Goal: Check status: Check status

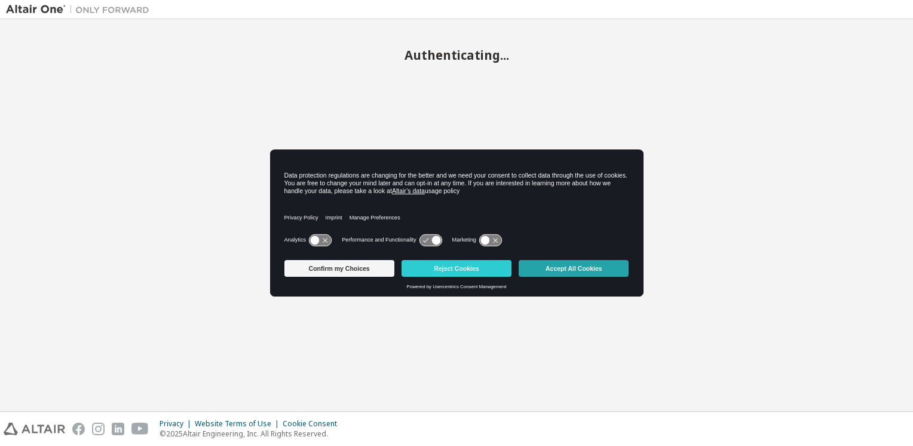
click at [584, 276] on button "Accept All Cookies" at bounding box center [574, 268] width 110 height 17
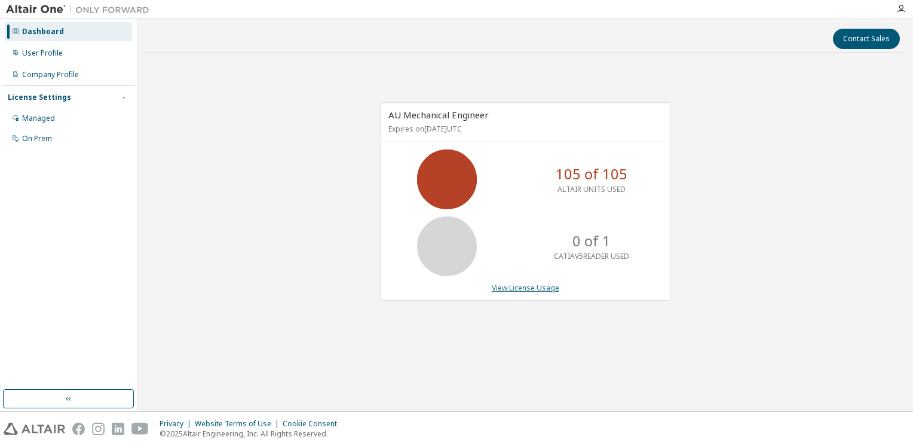
click at [531, 285] on link "View License Usage" at bounding box center [526, 288] width 68 height 10
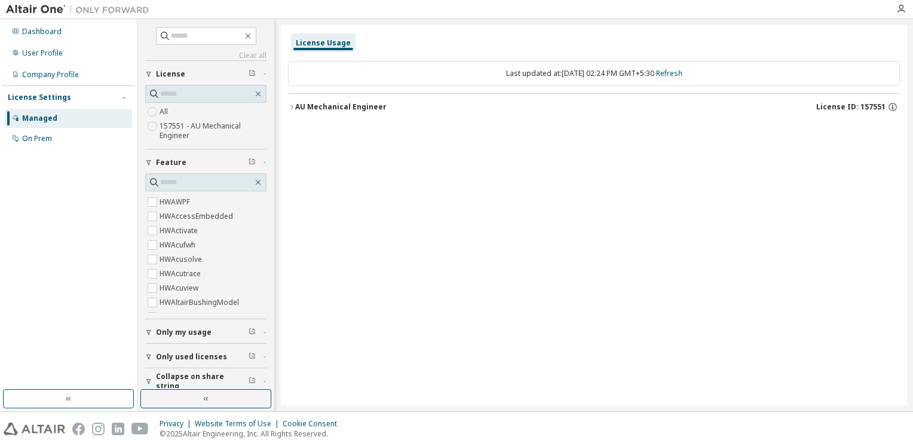
scroll to position [120, 0]
click at [189, 331] on span "Only my usage" at bounding box center [184, 333] width 56 height 10
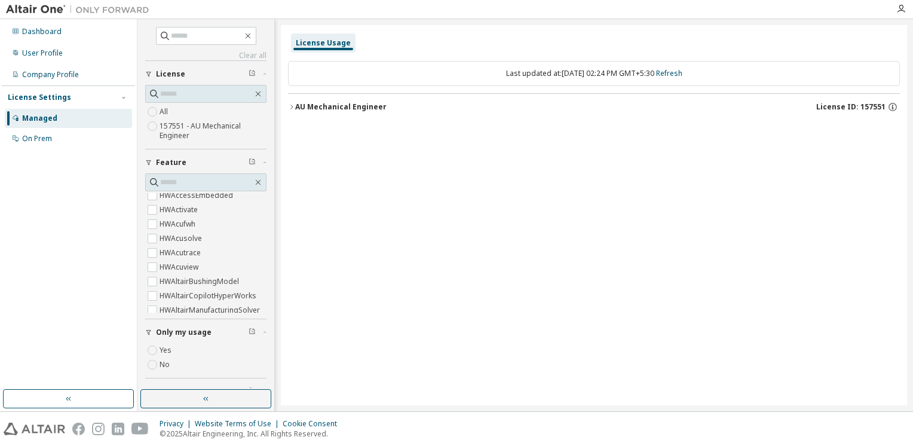
click at [196, 323] on button "Only my usage" at bounding box center [205, 332] width 121 height 26
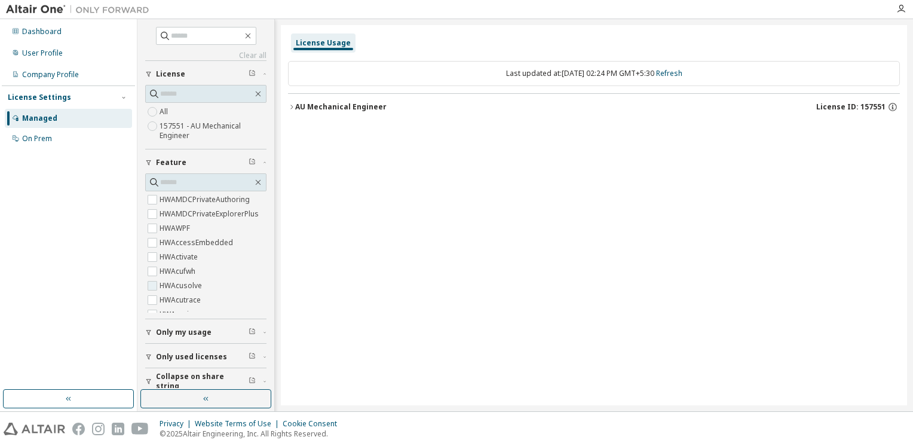
scroll to position [0, 0]
click at [194, 202] on label "HyperWorks" at bounding box center [182, 200] width 45 height 14
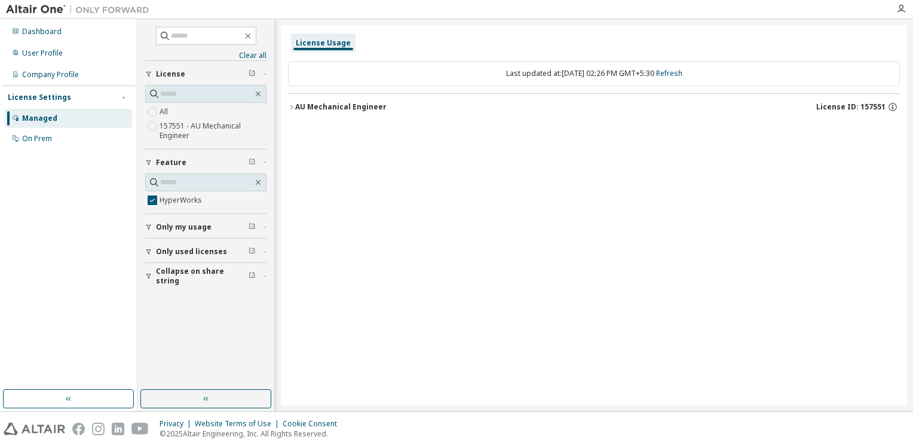
click at [314, 105] on div "AU Mechanical Engineer" at bounding box center [340, 107] width 91 height 10
click at [322, 133] on div "HyperWorks" at bounding box center [360, 131] width 108 height 11
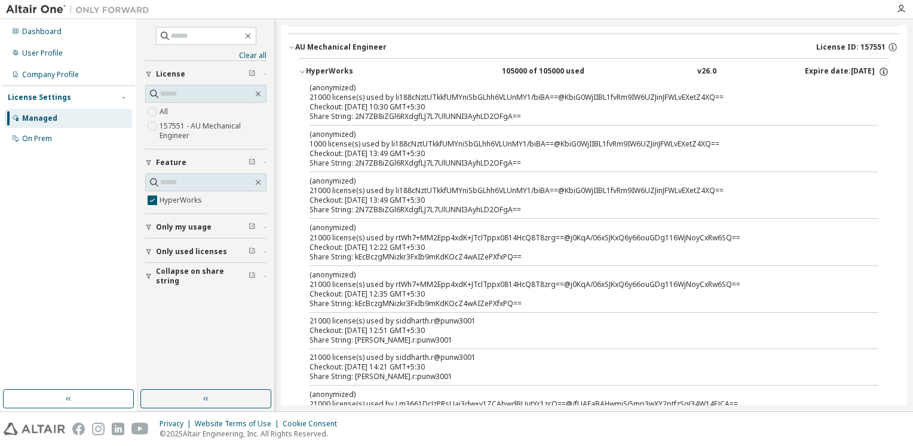
scroll to position [120, 0]
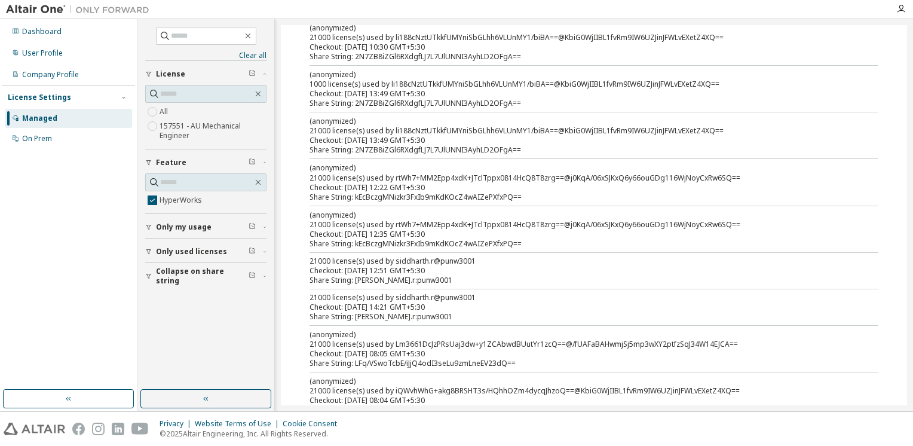
click at [435, 308] on div "Checkout: 2025-10-09 14:21 GMT+5:30" at bounding box center [580, 307] width 540 height 10
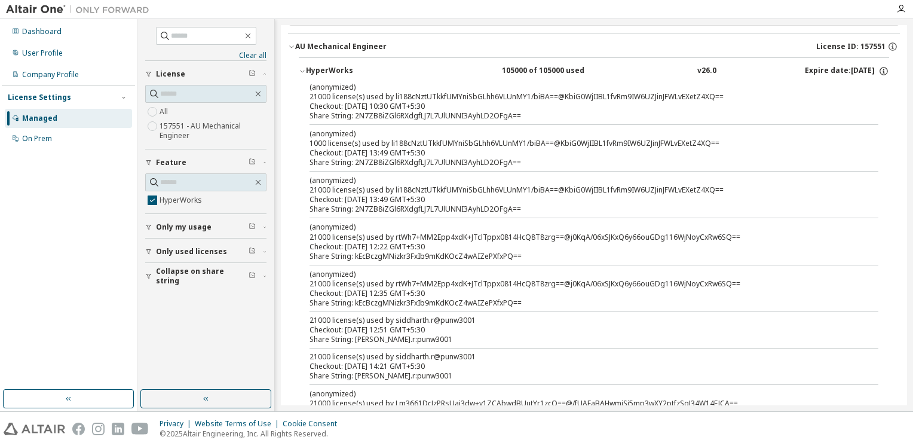
scroll to position [0, 0]
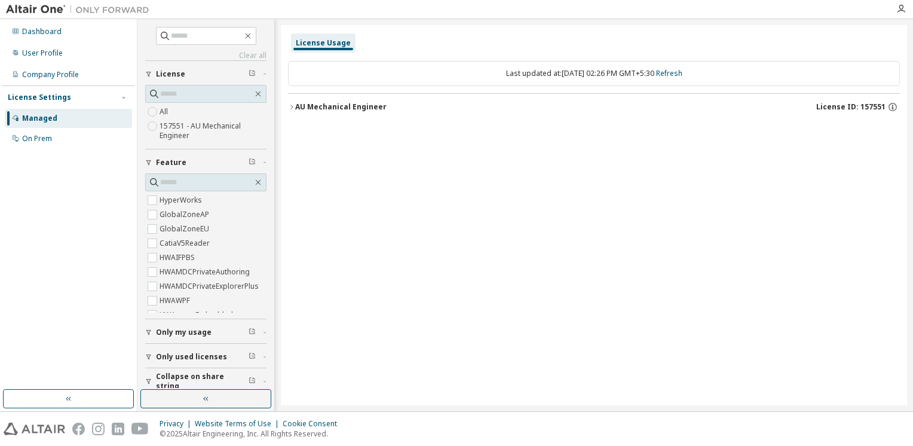
click at [189, 332] on span "Only my usage" at bounding box center [184, 333] width 56 height 10
click at [165, 345] on label "Yes" at bounding box center [167, 350] width 14 height 14
click at [343, 107] on div "AU Mechanical Engineer" at bounding box center [340, 107] width 91 height 10
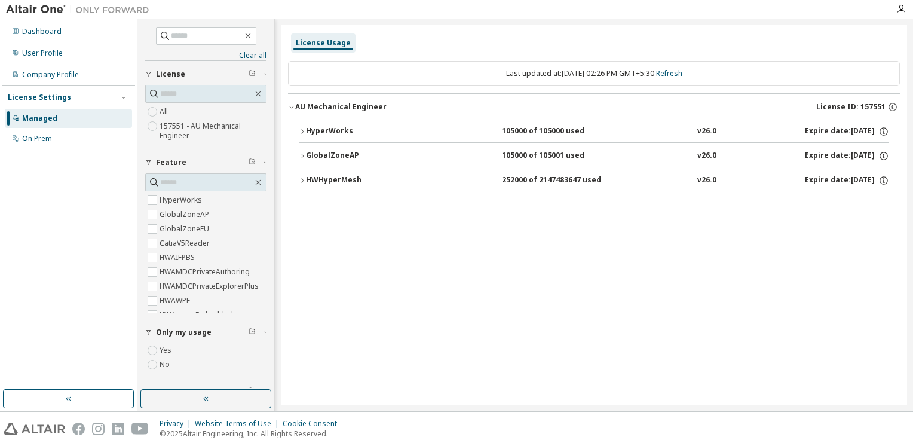
click at [342, 133] on div "HyperWorks" at bounding box center [360, 131] width 108 height 11
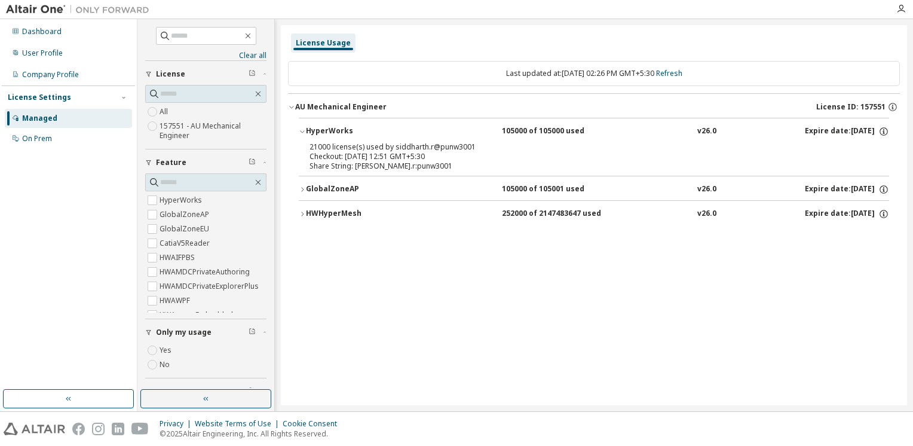
click at [406, 160] on div "Checkout: [DATE] 12:51 GMT+5:30" at bounding box center [580, 157] width 540 height 10
click at [883, 133] on icon "button" at bounding box center [884, 131] width 11 height 11
click at [516, 319] on div "License Usage Last updated at: [DATE] 02:26 PM GMT+5:30 Refresh AU Mechanical E…" at bounding box center [594, 215] width 626 height 380
